Goal: Task Accomplishment & Management: Use online tool/utility

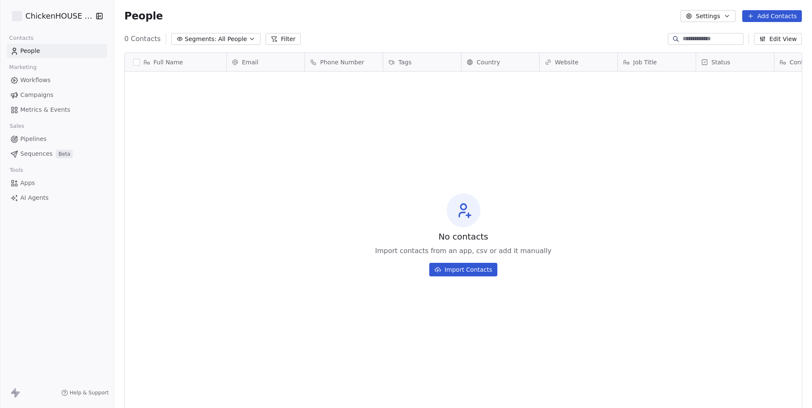
scroll to position [359, 698]
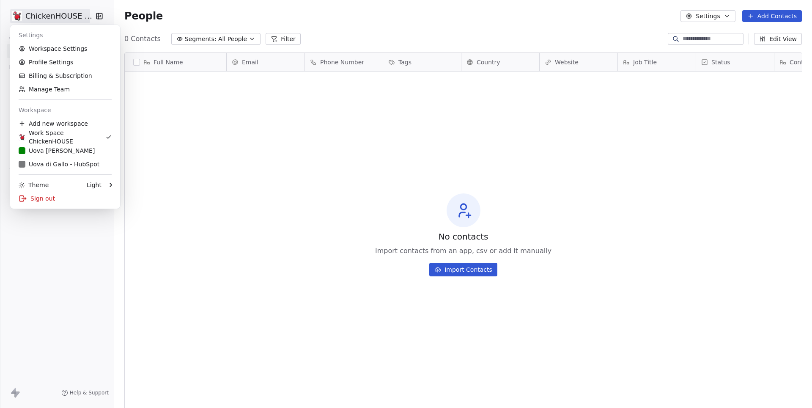
click at [72, 18] on html "ChickenHOUSE snc Contacts People Marketing Workflows Campaigns Metrics & Events…" at bounding box center [406, 204] width 812 height 408
click at [56, 145] on link "Uova [PERSON_NAME]" at bounding box center [65, 151] width 103 height 14
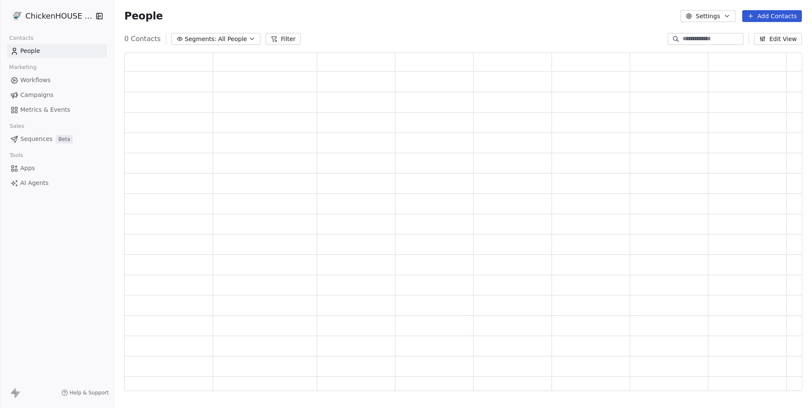
scroll to position [338, 677]
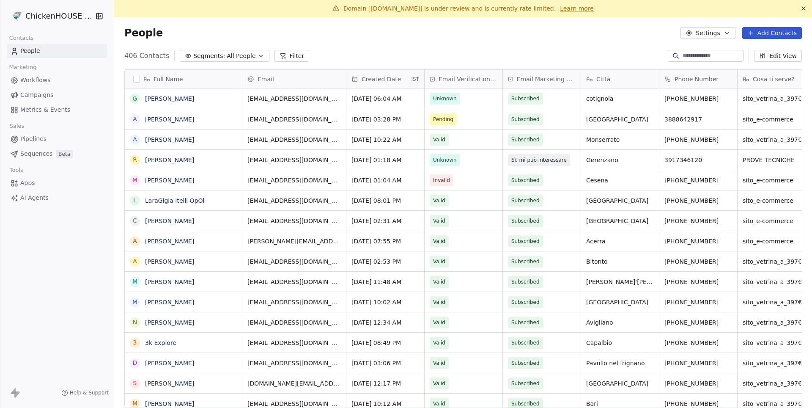
click at [48, 83] on span "Workflows" at bounding box center [35, 80] width 30 height 9
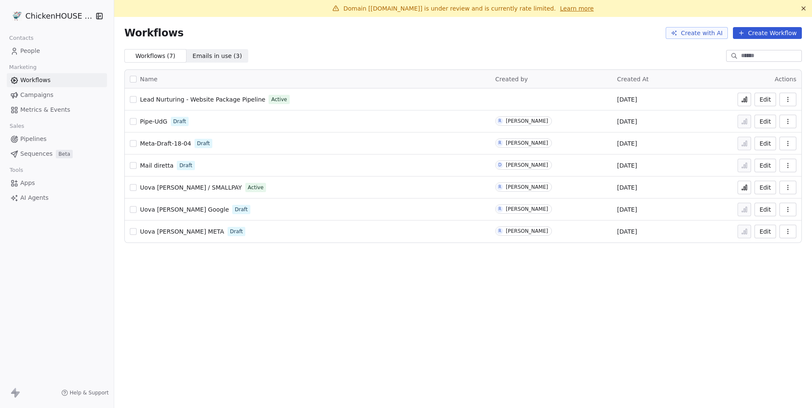
click at [244, 100] on span "Lead Nurturing - Website Package Pipeline" at bounding box center [202, 99] width 125 height 7
drag, startPoint x: 381, startPoint y: 8, endPoint x: 419, endPoint y: 8, distance: 38.1
click at [419, 8] on span "Domain [[DOMAIN_NAME]] is under review and is currently rate limited." at bounding box center [450, 8] width 212 height 7
copy span "[DOMAIN_NAME]"
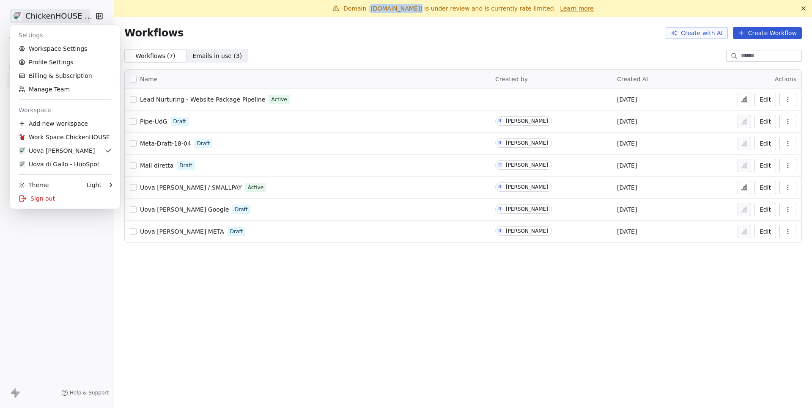
click at [70, 16] on html "ChickenHOUSE snc Contacts People Marketing Workflows Campaigns Metrics & Events…" at bounding box center [406, 204] width 812 height 408
click at [55, 200] on div "Sign out" at bounding box center [65, 199] width 103 height 14
